Goal: Use online tool/utility: Use online tool/utility

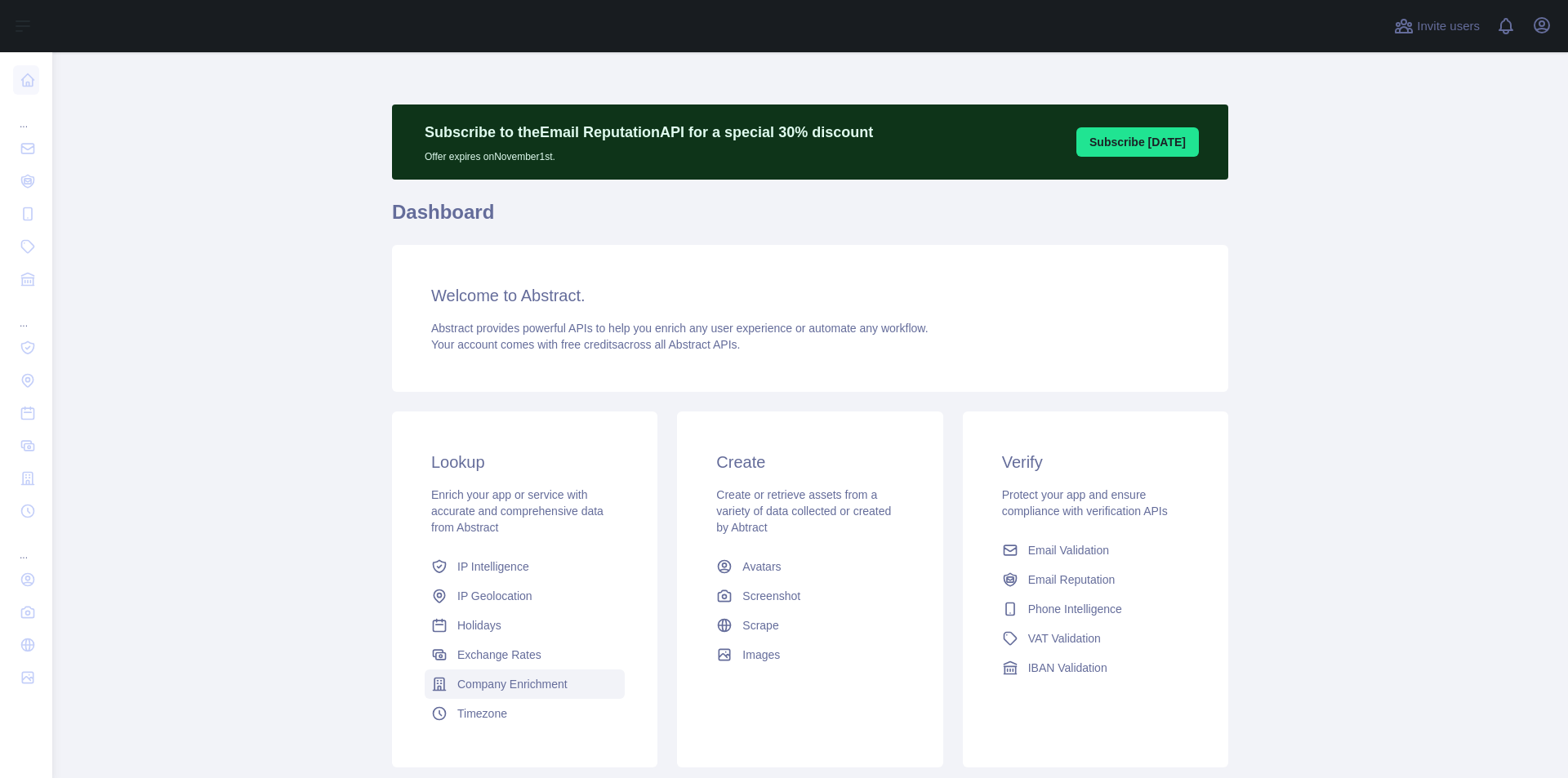
click at [510, 682] on span "Company Enrichment" at bounding box center [512, 684] width 110 height 16
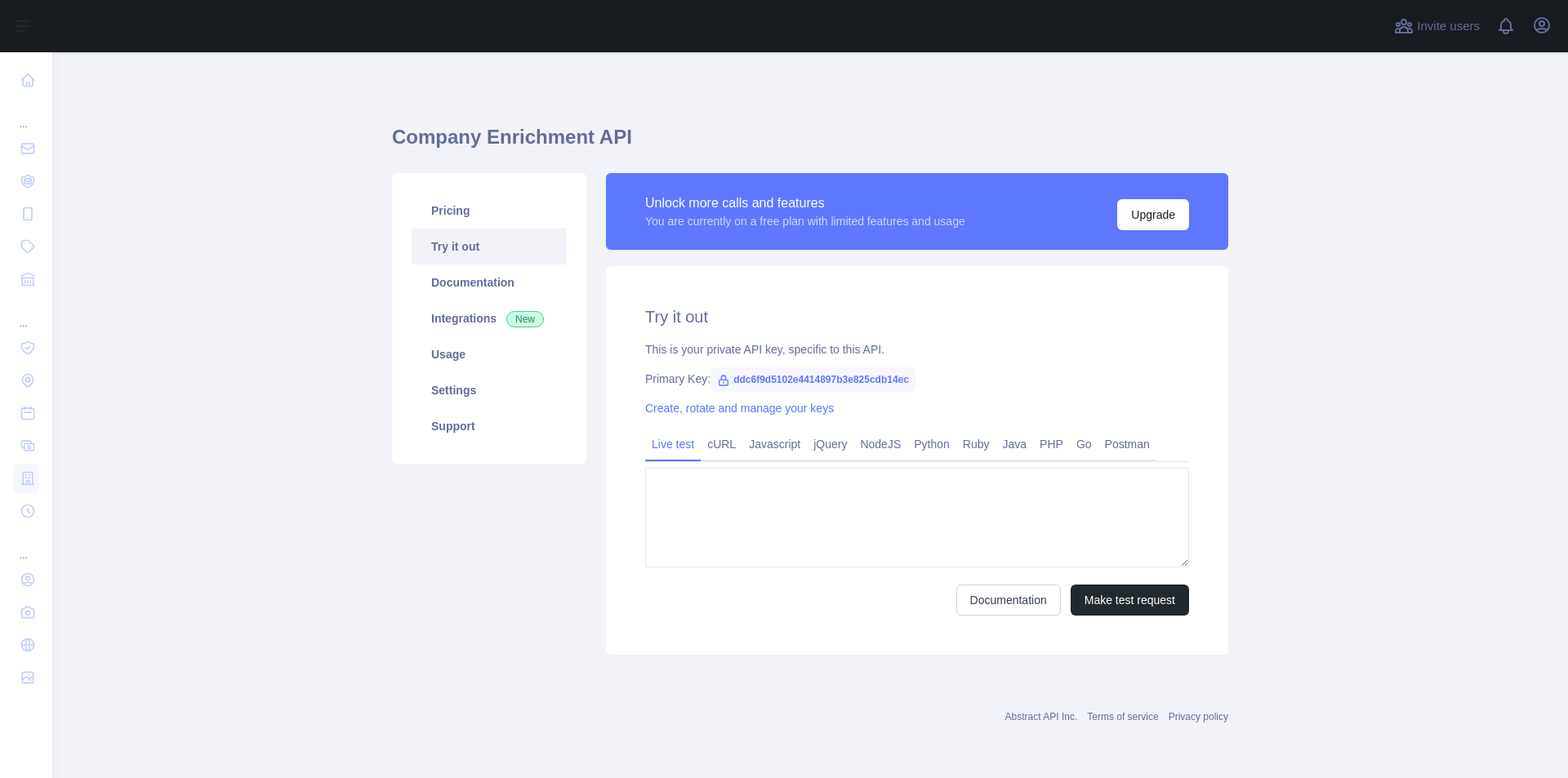
type textarea "**********"
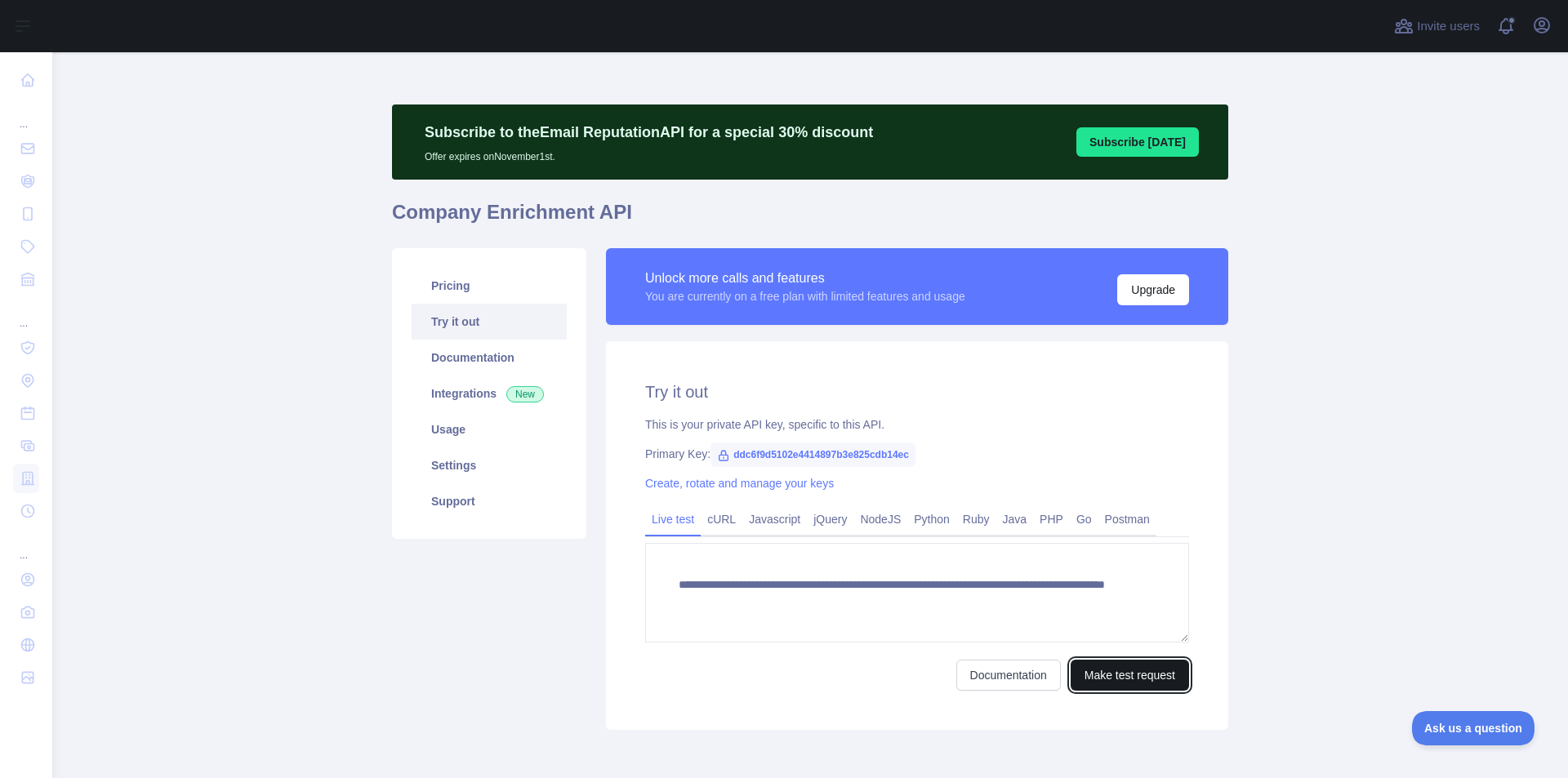
click at [1080, 676] on button "Make test request" at bounding box center [1129, 675] width 118 height 31
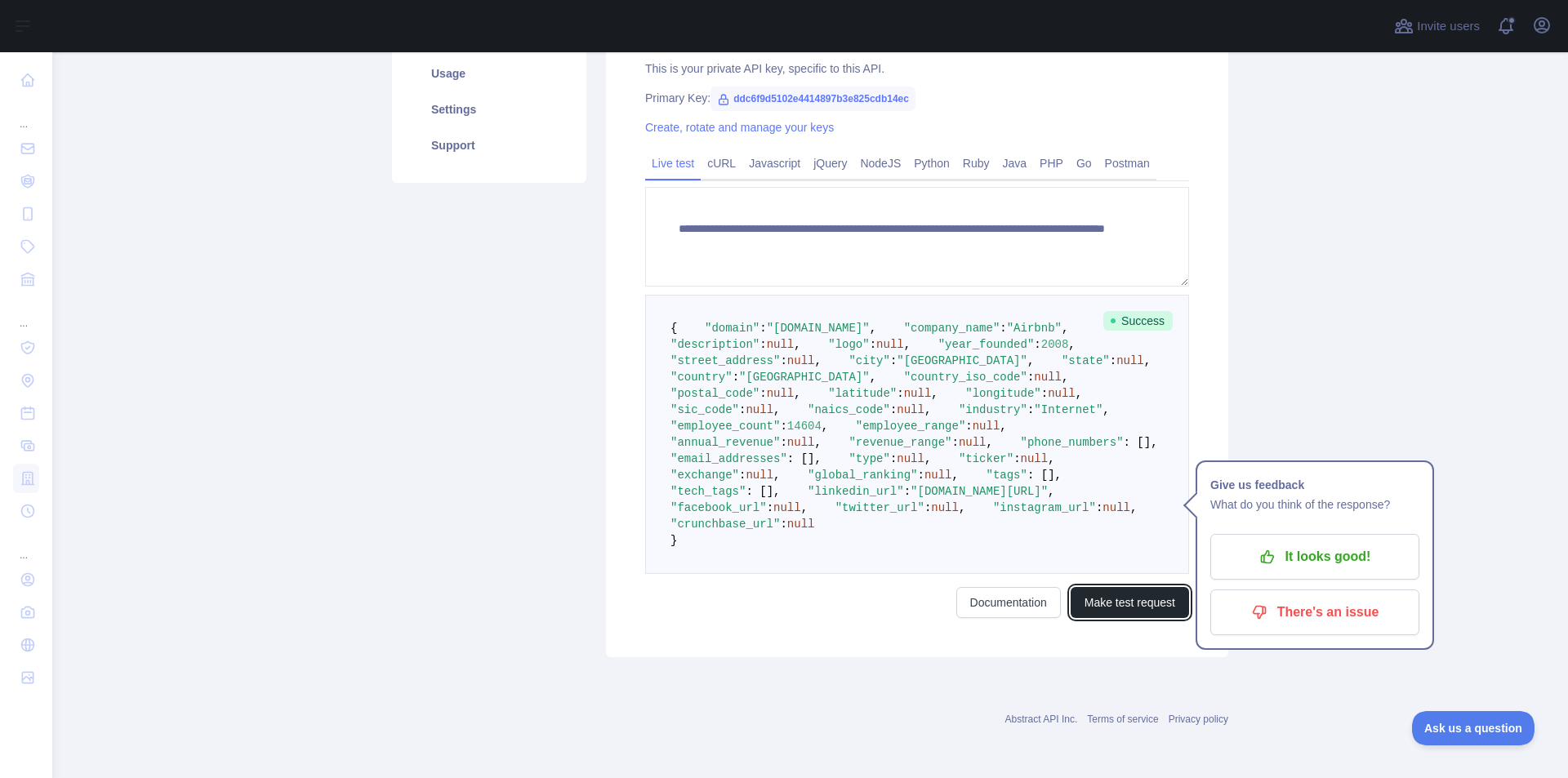
scroll to position [654, 0]
click at [1030, 619] on link "Documentation" at bounding box center [1008, 602] width 104 height 31
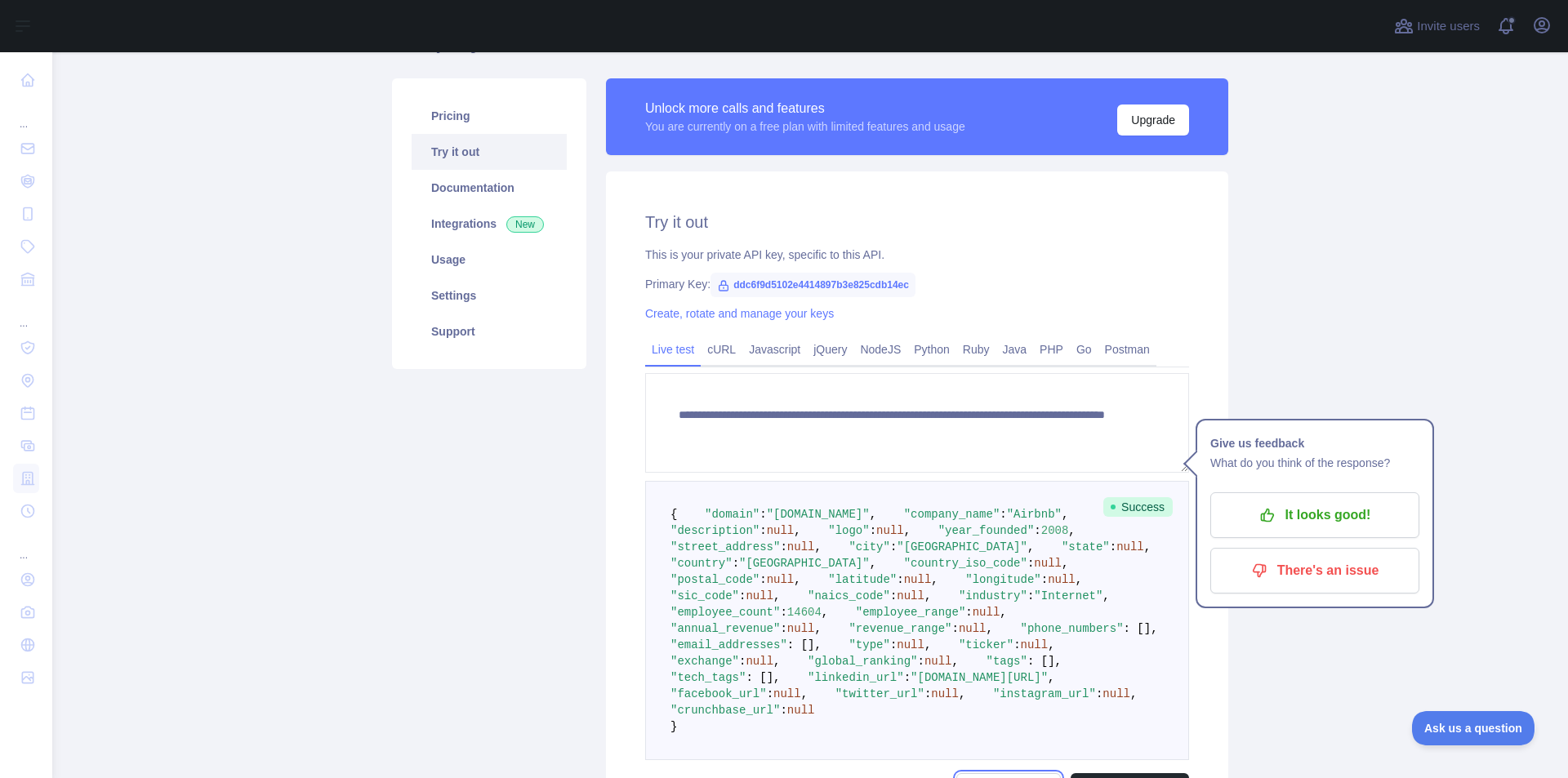
scroll to position [0, 0]
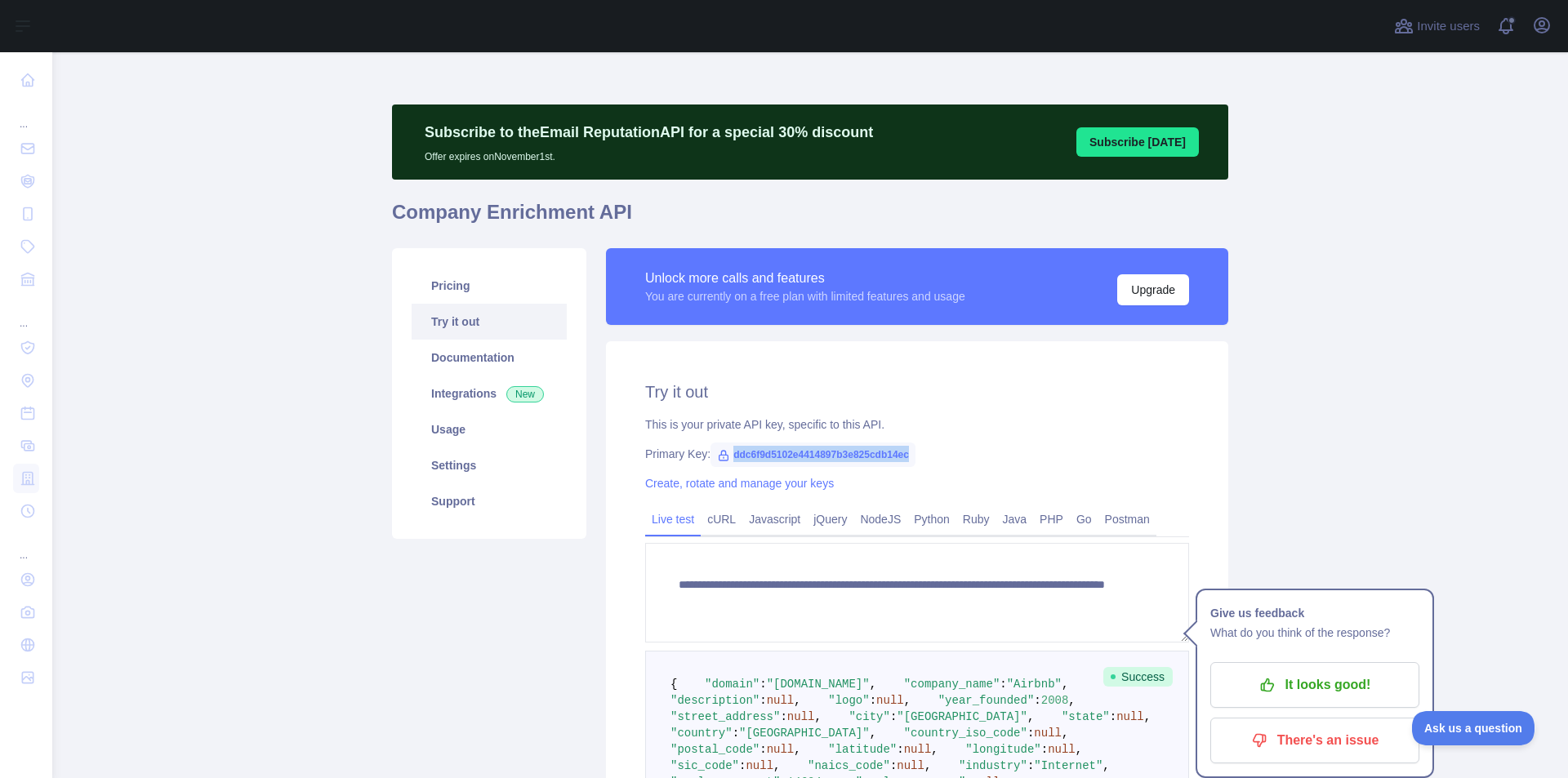
drag, startPoint x: 724, startPoint y: 459, endPoint x: 968, endPoint y: 450, distance: 244.2
click at [968, 450] on div "Primary Key: ddc6f9d5102e4414897b3e825cdb14ec" at bounding box center [917, 454] width 544 height 16
copy span "ddc6f9d5102e4414897b3e825cdb14ec"
click at [733, 466] on span "ddc6f9d5102e4414897b3e825cdb14ec" at bounding box center [813, 455] width 205 height 25
drag, startPoint x: 723, startPoint y: 457, endPoint x: 926, endPoint y: 455, distance: 203.0
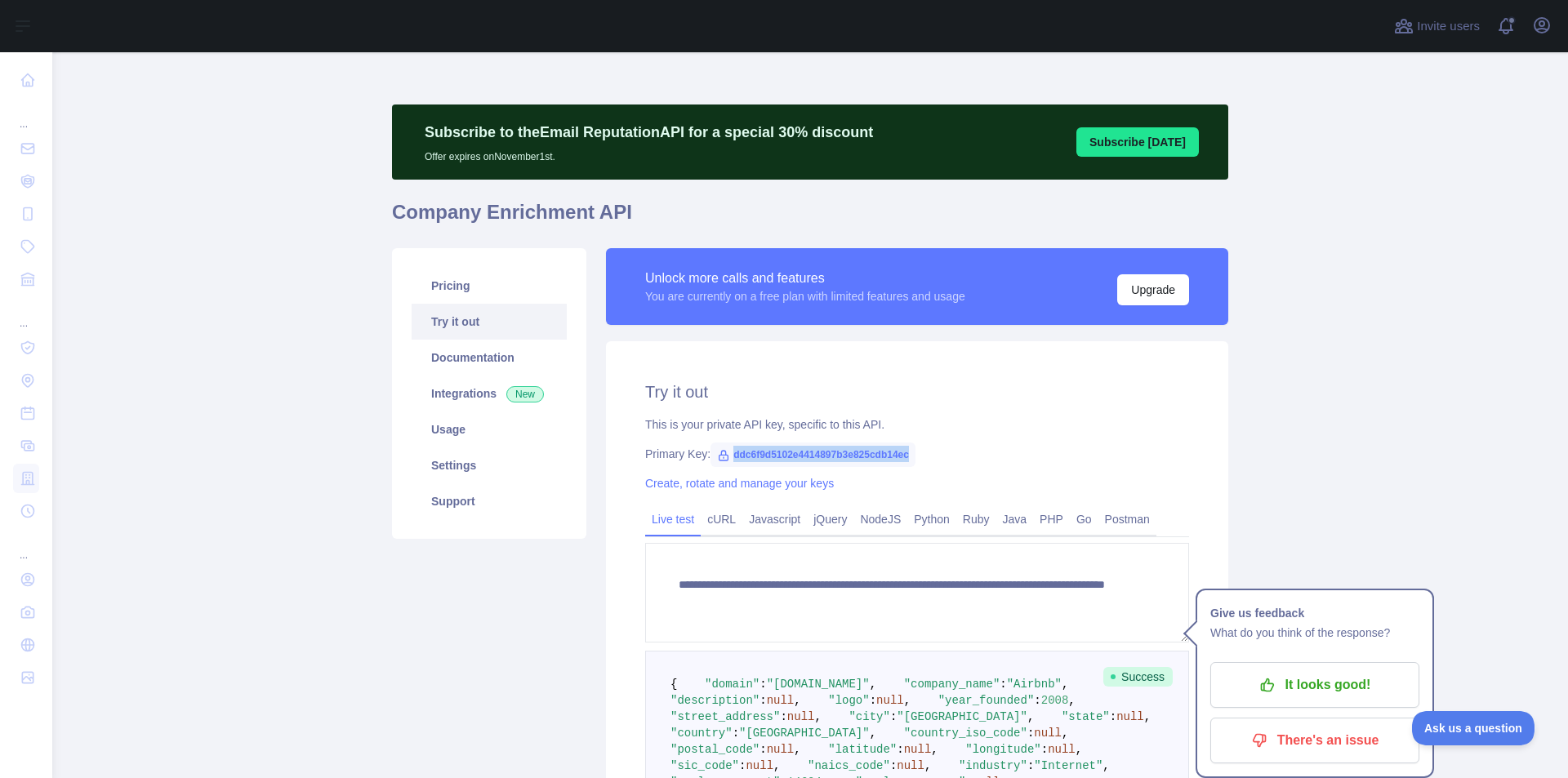
click at [926, 455] on div "Primary Key: ddc6f9d5102e4414897b3e825cdb14ec" at bounding box center [917, 454] width 544 height 16
copy span "ddc6f9d5102e4414897b3e825cdb14ec"
